Goal: Check status: Check status

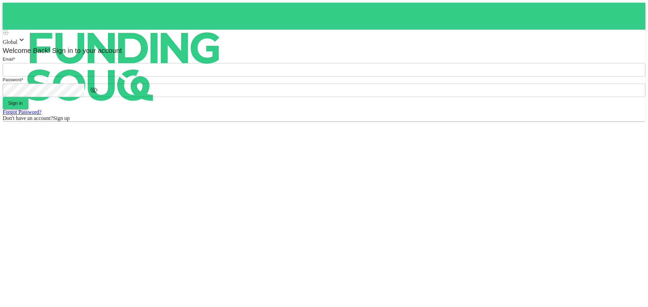
type input "[EMAIL_ADDRESS][DOMAIN_NAME]"
click at [28, 109] on button "Sign in" at bounding box center [16, 103] width 26 height 12
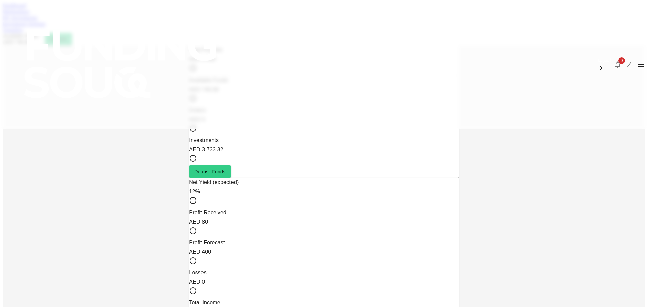
click at [38, 21] on link "My Investments" at bounding box center [20, 18] width 35 height 6
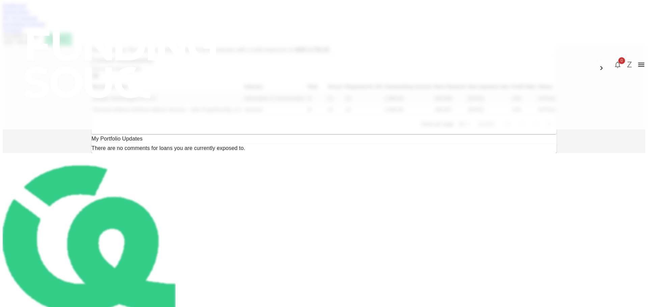
click at [26, 8] on link "Dashboard" at bounding box center [14, 6] width 23 height 6
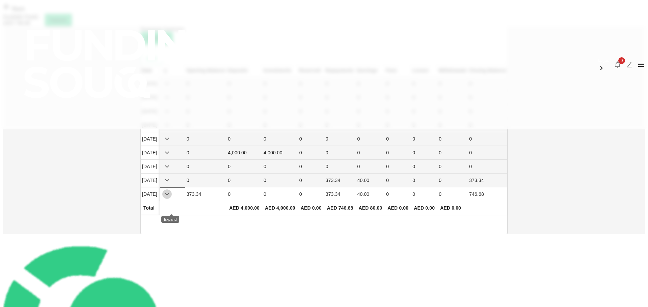
click at [171, 198] on icon "Expand" at bounding box center [167, 194] width 8 height 8
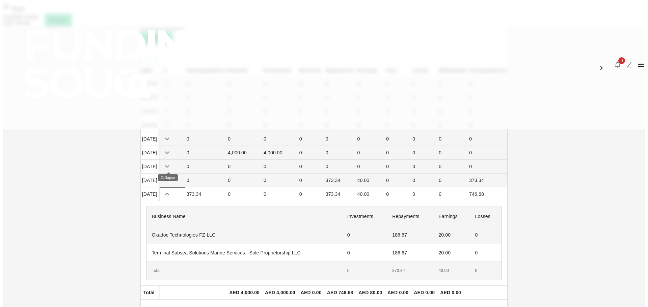
scroll to position [44, 0]
click at [624, 60] on button "Z" at bounding box center [629, 65] width 10 height 10
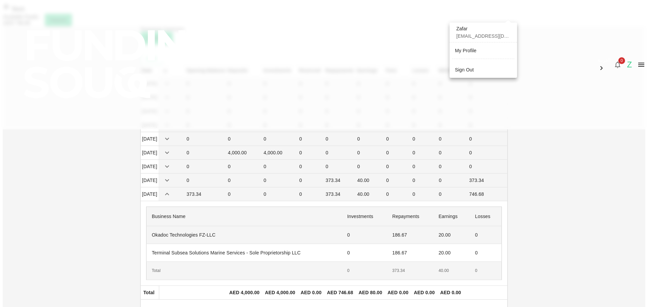
click at [556, 77] on div at bounding box center [324, 153] width 648 height 307
click at [138, 14] on div "Back" at bounding box center [324, 8] width 642 height 11
